Goal: Task Accomplishment & Management: Manage account settings

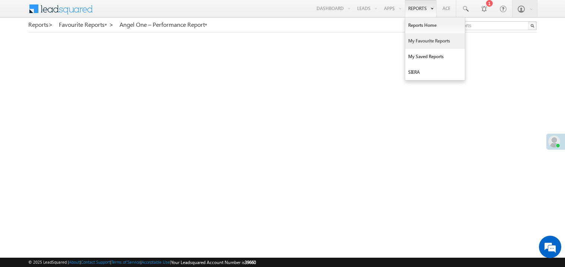
click at [416, 45] on link "My Favourite Reports" at bounding box center [435, 41] width 60 height 16
click at [418, 42] on link "My Favourite Reports" at bounding box center [435, 41] width 60 height 16
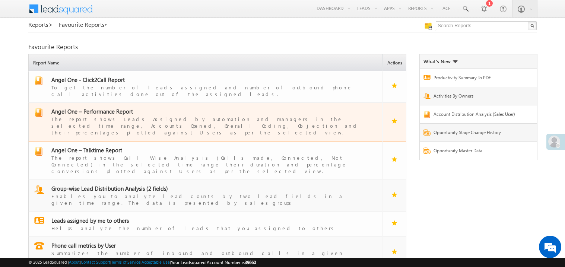
click at [96, 108] on span "Angel One – Performance Report" at bounding box center [92, 111] width 82 height 7
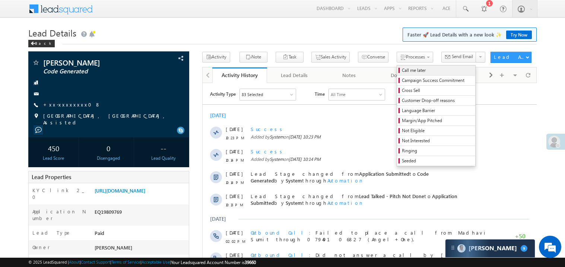
click at [402, 71] on span "Call me later" at bounding box center [437, 70] width 71 height 7
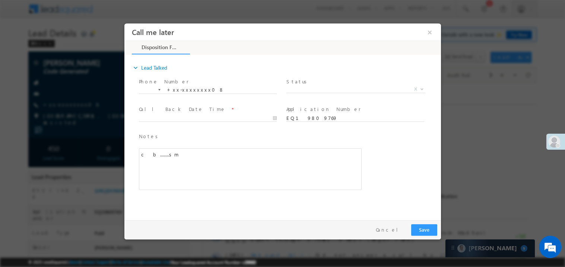
click at [312, 88] on span "X" at bounding box center [355, 88] width 139 height 7
select select "Pitch Not Done"
click at [161, 118] on body "Call me later ×" at bounding box center [282, 119] width 316 height 193
type input "[DATE] 10:38 PM"
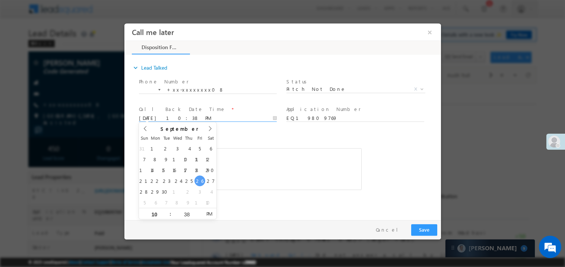
click at [253, 169] on div "c b........sm" at bounding box center [249, 169] width 223 height 42
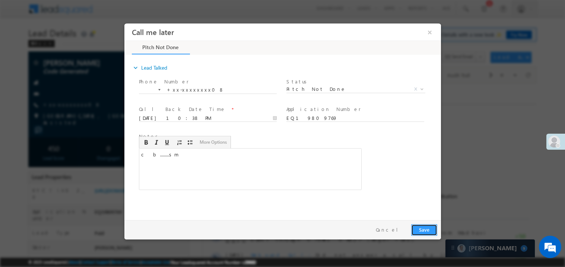
click at [423, 226] on button "Save" at bounding box center [424, 230] width 26 height 12
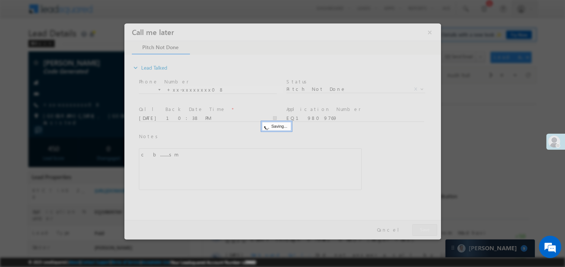
click at [423, 226] on div at bounding box center [282, 131] width 316 height 216
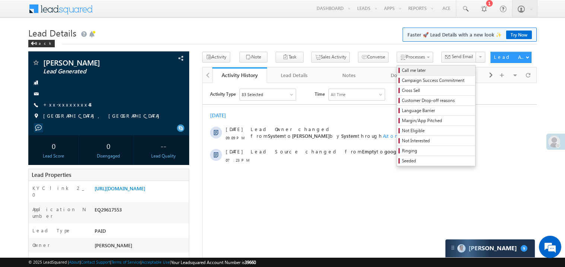
click at [402, 71] on span "Call me later" at bounding box center [437, 70] width 71 height 7
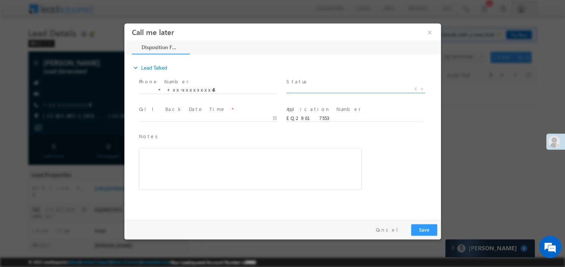
click at [315, 88] on span "X" at bounding box center [355, 88] width 139 height 7
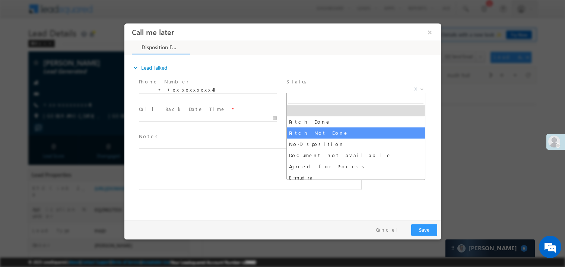
select select "Pitch Not Done"
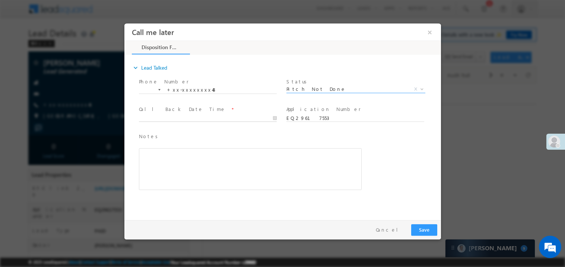
click at [161, 118] on body "Call me later ×" at bounding box center [282, 119] width 316 height 193
type input "09/26/25 10:39 PM"
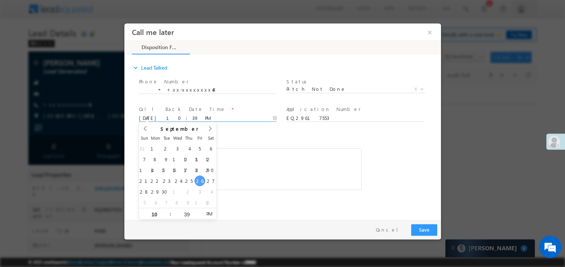
click at [271, 166] on div "Rich Text Editor, 40788eee-0fb2-11ec-a811-0adc8a9d82c2__tab1__section1__Notes__…" at bounding box center [249, 169] width 223 height 42
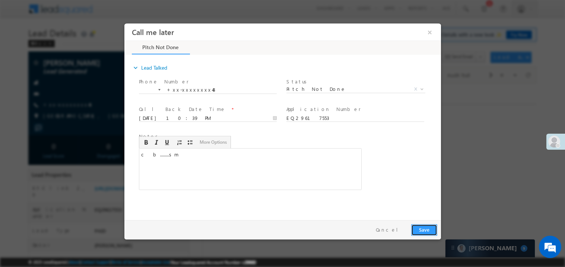
click at [432, 230] on button "Save" at bounding box center [424, 230] width 26 height 12
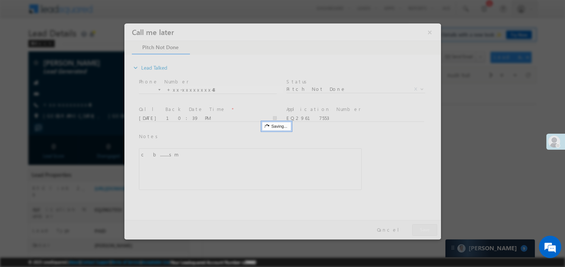
click at [432, 230] on div at bounding box center [282, 131] width 316 height 216
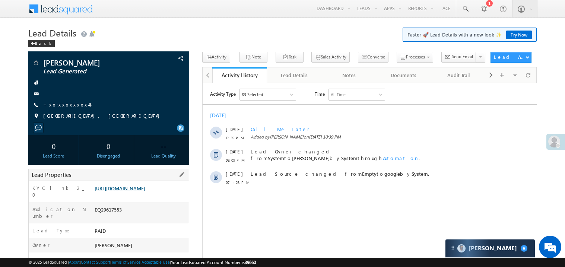
click at [128, 191] on link "https://angelbroking1-pk3em7sa.customui-test.leadsquared.com?leadId=8be39682-a2…" at bounding box center [120, 188] width 51 height 6
